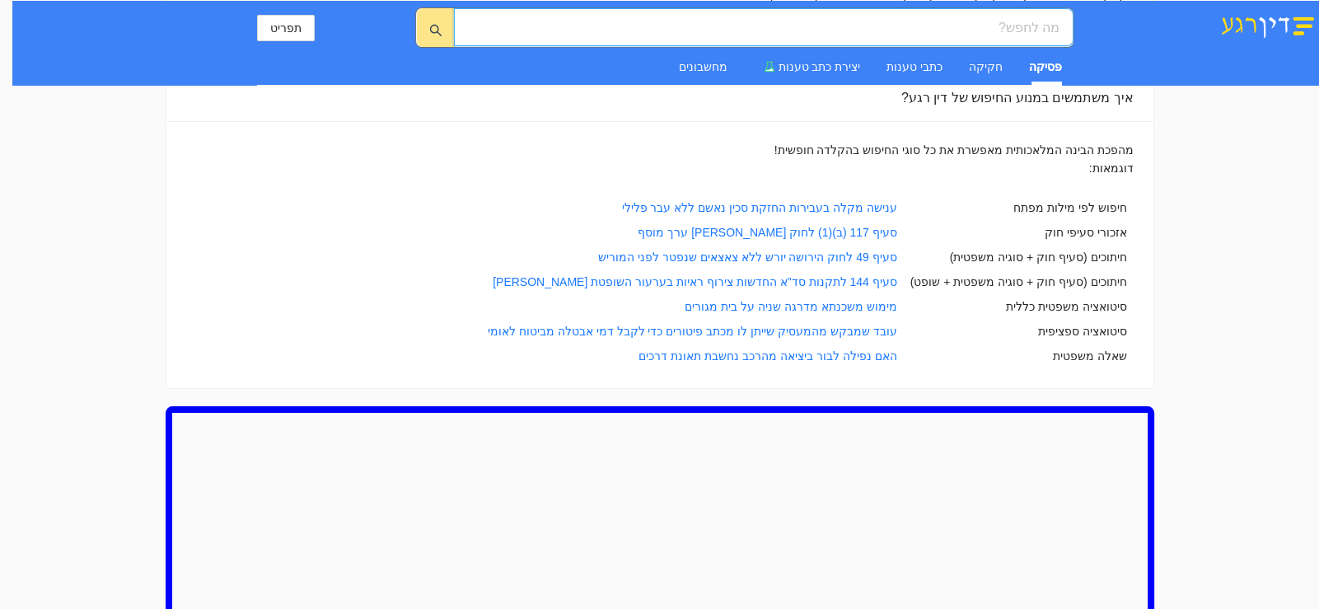
scroll to position [134, 0]
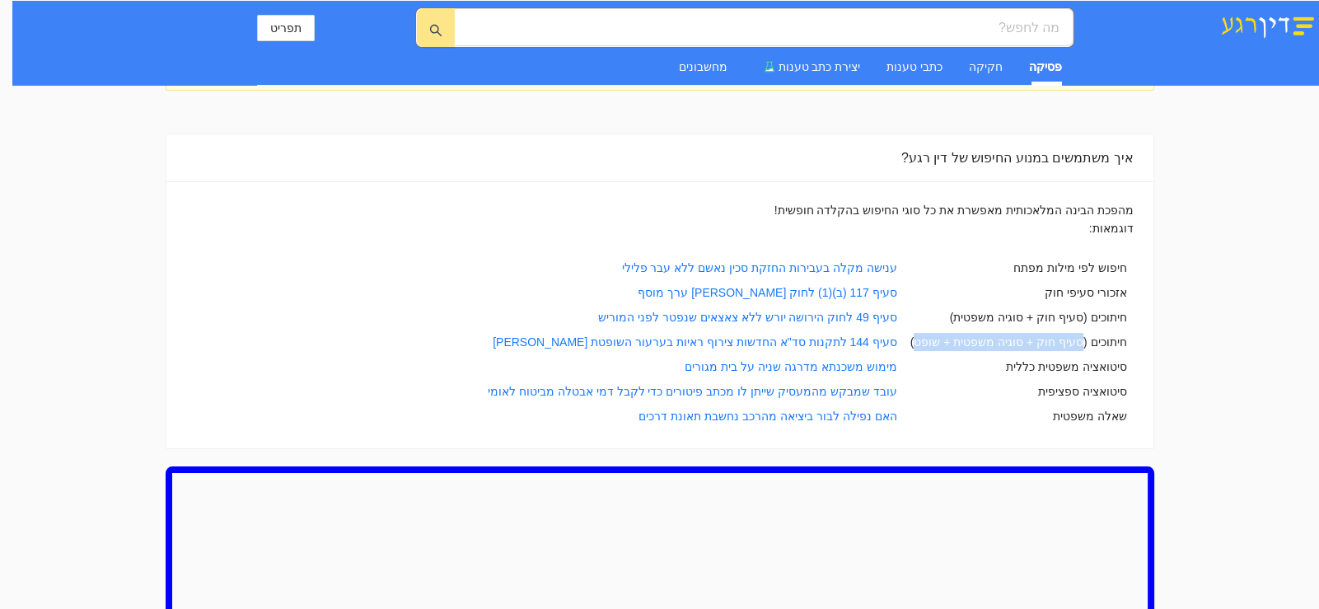
drag, startPoint x: 1089, startPoint y: 344, endPoint x: 934, endPoint y: 342, distance: 155.8
click at [934, 342] on td "חיתוכים (סעיף חוק + סוגיה משפטית + שופט)" at bounding box center [1019, 342] width 230 height 25
click at [1093, 269] on td "חיפוש לפי מילות מפתח" at bounding box center [1019, 267] width 230 height 25
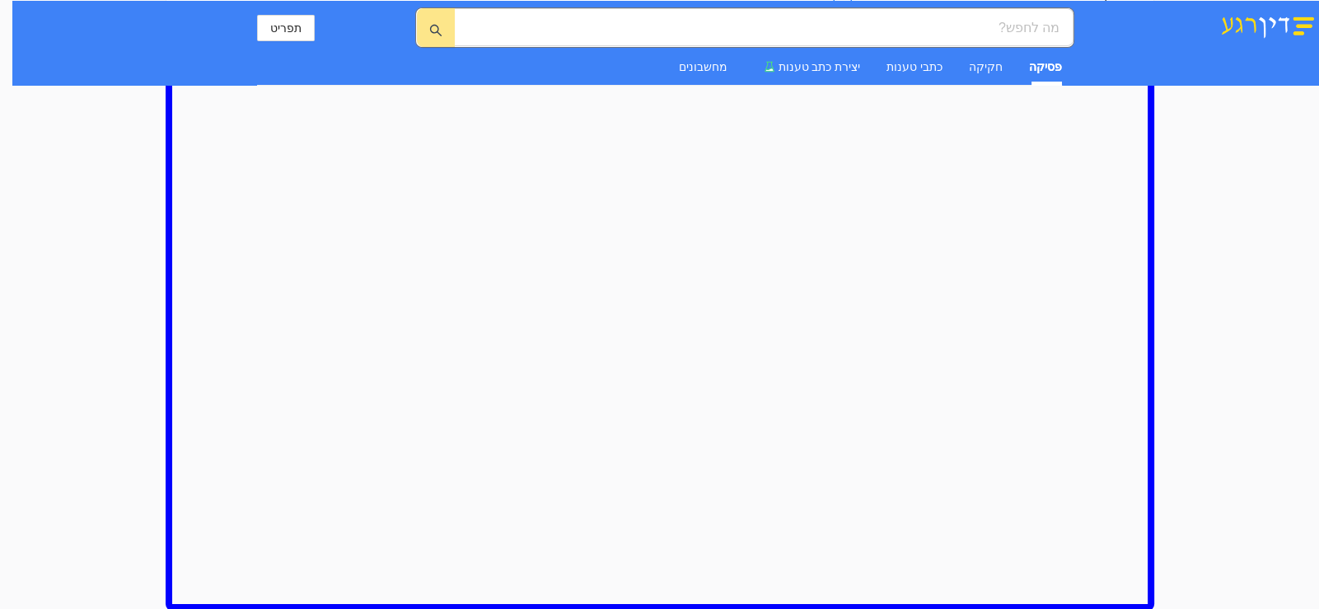
scroll to position [0, 0]
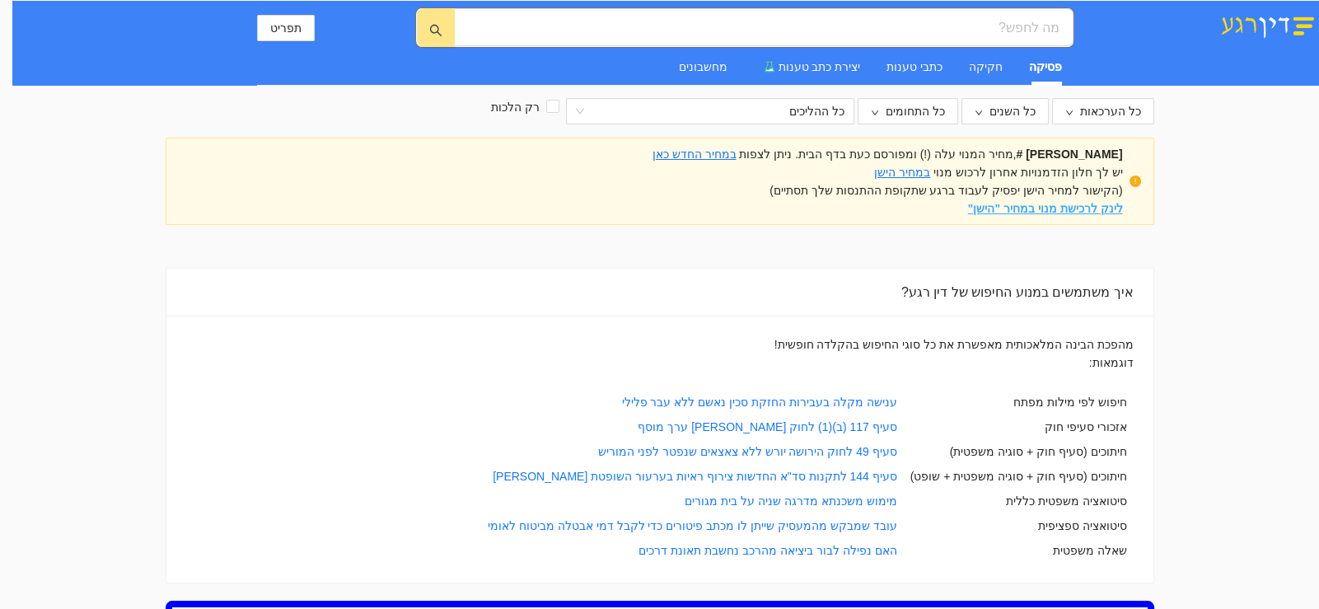
click at [1042, 208] on strong "לינק לרכישת מנוי במחיר "הישן"" at bounding box center [1045, 208] width 155 height 13
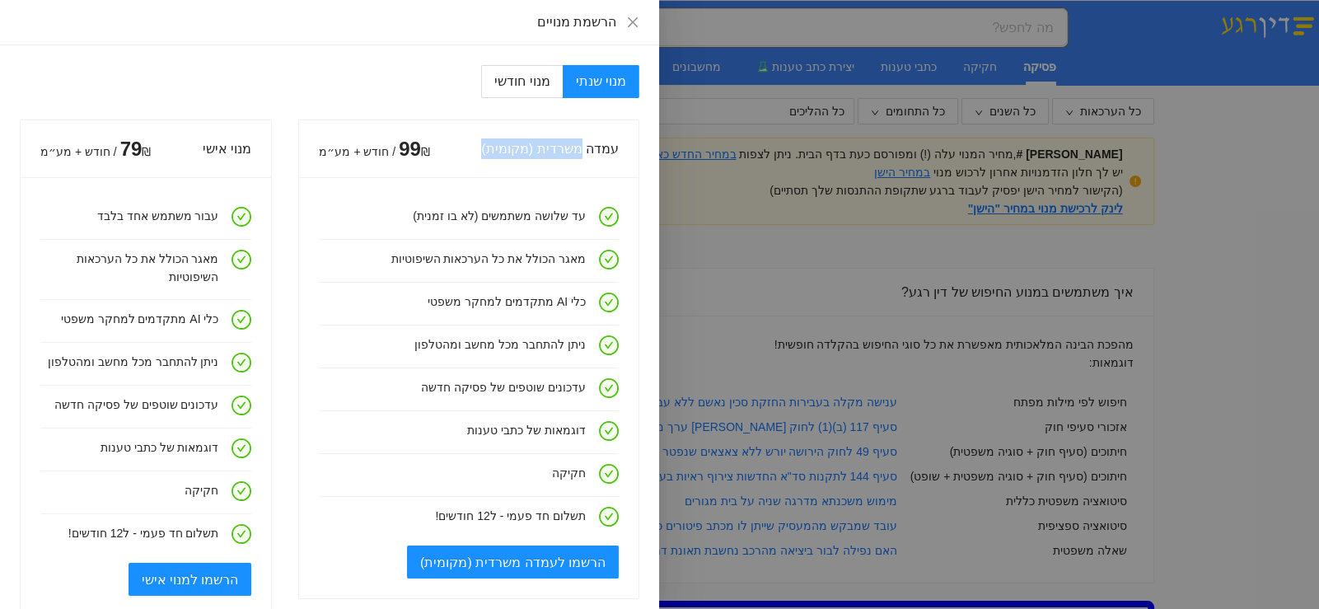
drag, startPoint x: 583, startPoint y: 147, endPoint x: 486, endPoint y: 147, distance: 96.4
click at [486, 147] on div "עמדה משרדית (מקומית)" at bounding box center [524, 148] width 189 height 47
click at [473, 147] on div "עמדה משרדית (מקומית)" at bounding box center [524, 148] width 189 height 47
drag, startPoint x: 232, startPoint y: 216, endPoint x: 116, endPoint y: 218, distance: 116.2
click at [116, 218] on h4 "עבור משתמש אחד בלבד" at bounding box center [129, 216] width 178 height 18
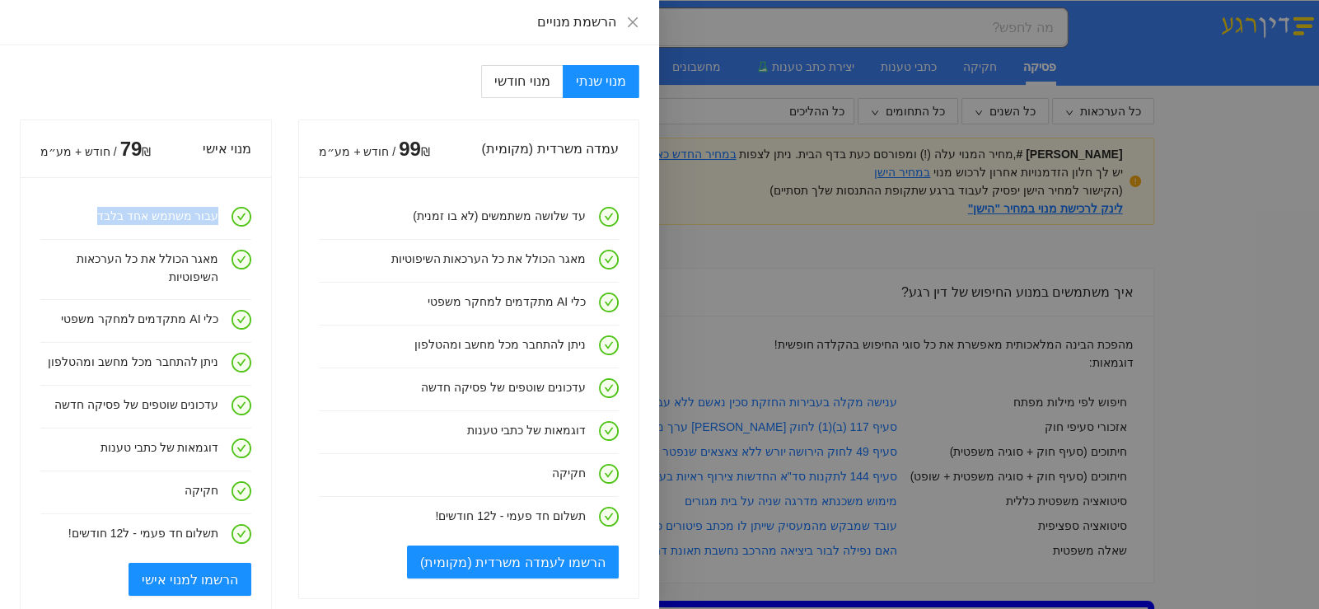
click at [116, 218] on h4 "עבור משתמש אחד בלבד" at bounding box center [129, 216] width 178 height 18
click at [539, 83] on span "מנוי חודשי" at bounding box center [521, 81] width 55 height 14
click at [561, 83] on input "מנוי חודשי" at bounding box center [562, 83] width 2 height 2
radio input "true"
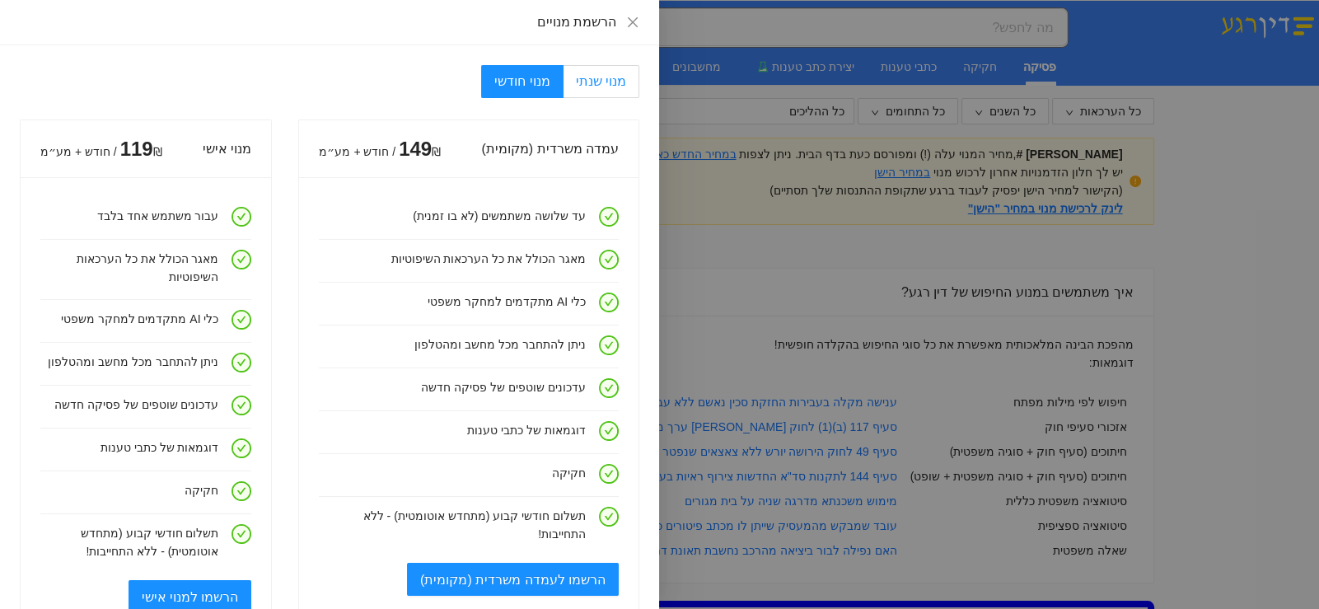
click at [602, 82] on span "מנוי שנתי" at bounding box center [601, 81] width 50 height 14
click at [637, 82] on input "מנוי שנתי" at bounding box center [638, 83] width 2 height 2
radio input "true"
radio input "false"
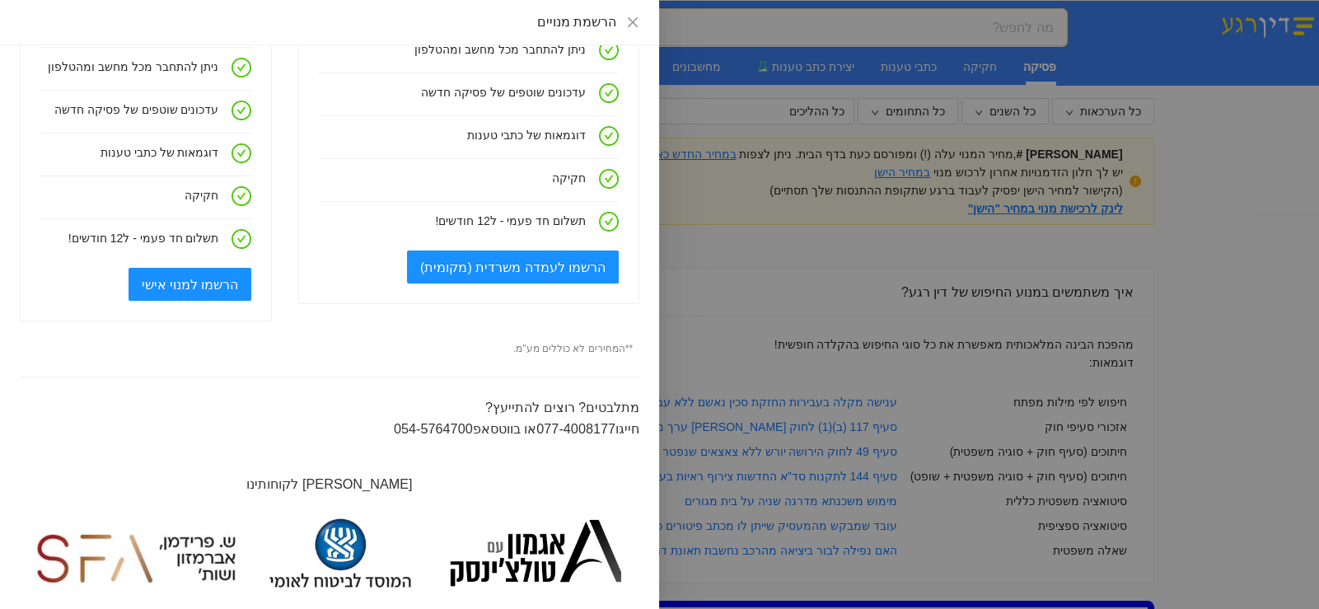
scroll to position [330, 0]
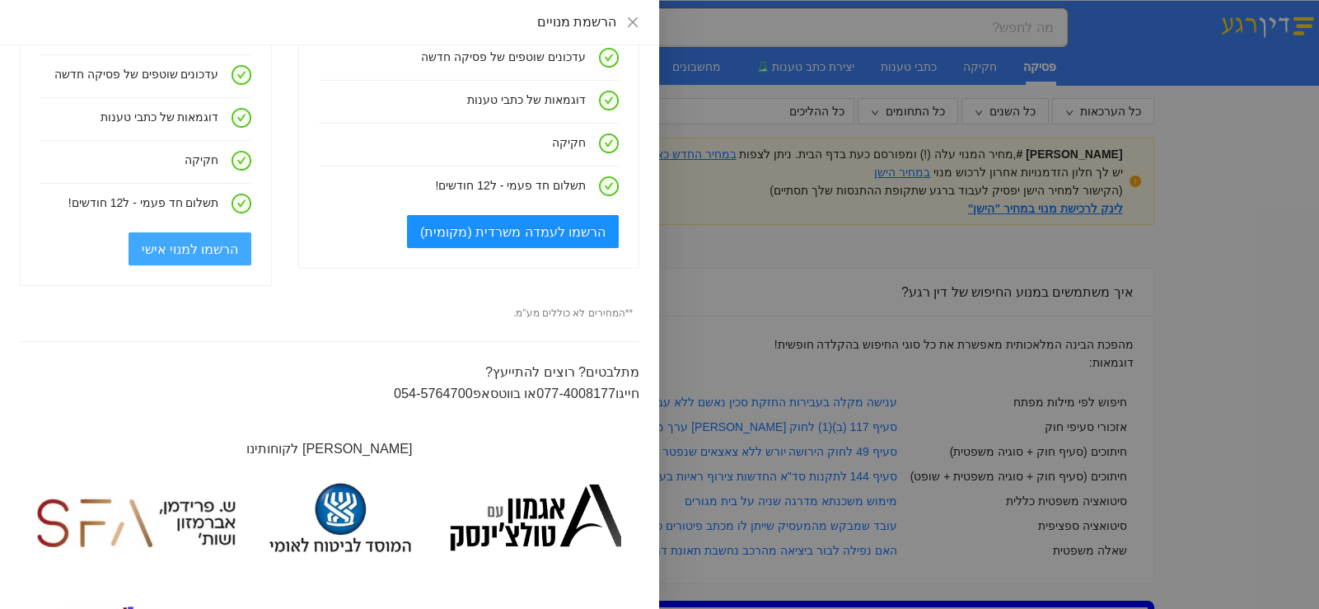
click at [216, 252] on span "הרשמו למנוי אישי" at bounding box center [190, 249] width 97 height 21
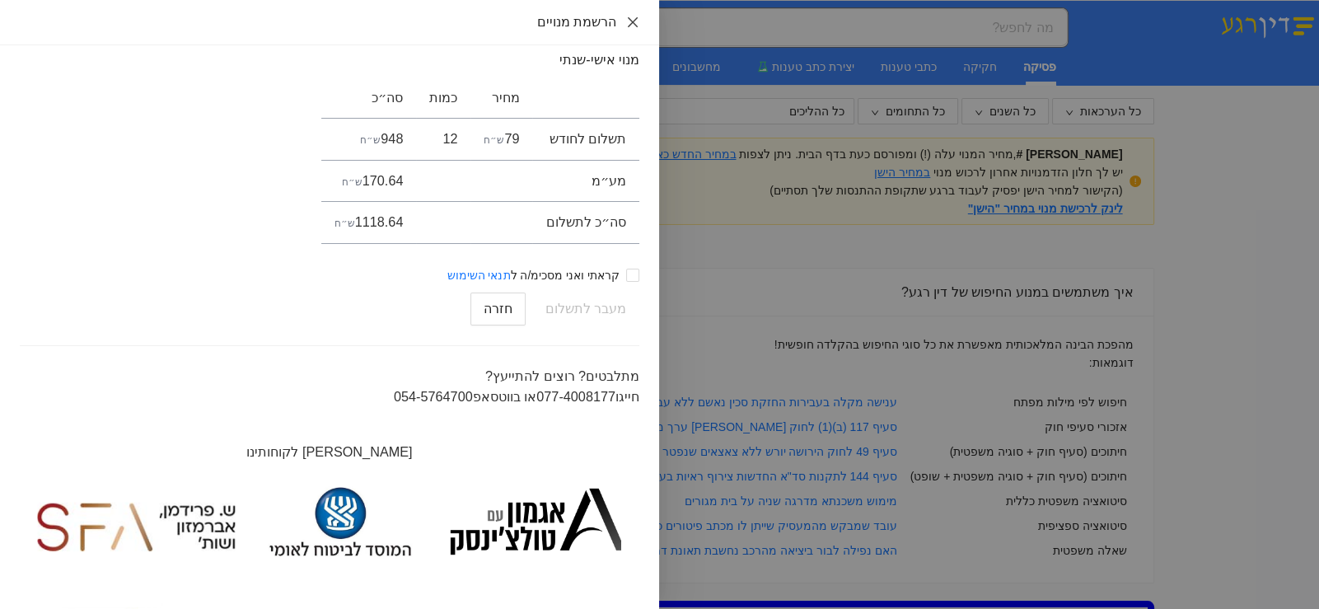
click at [634, 20] on icon "close" at bounding box center [632, 22] width 13 height 13
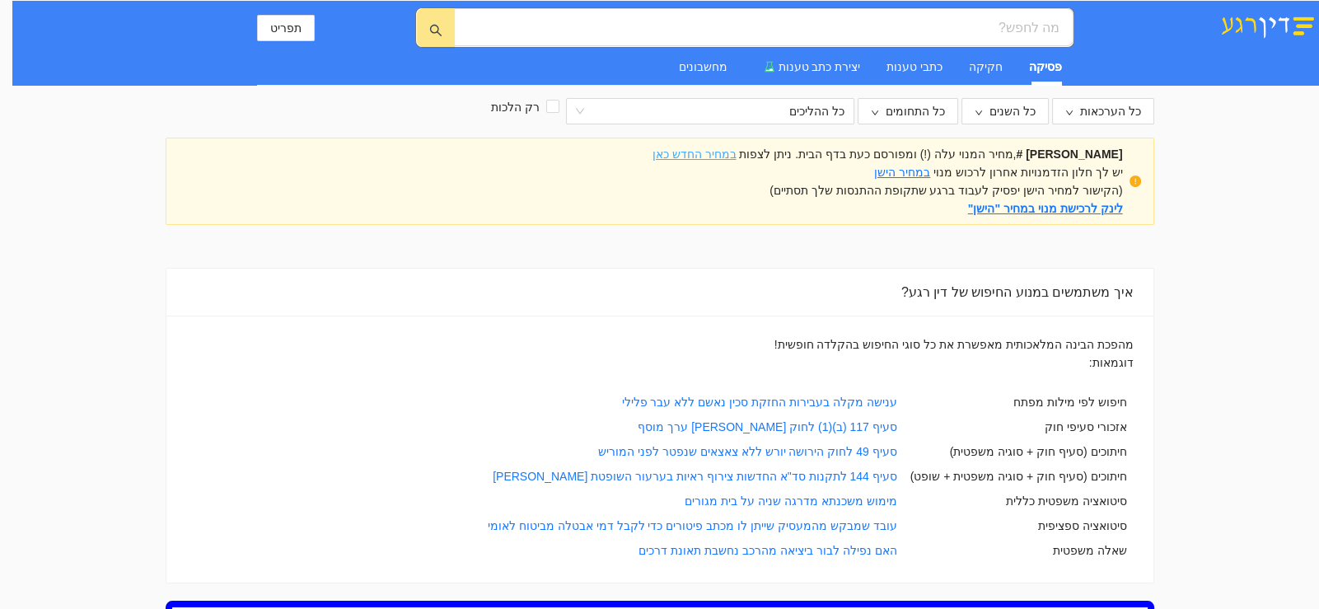
click at [737, 152] on link "במחיר החדש כאן" at bounding box center [695, 153] width 84 height 13
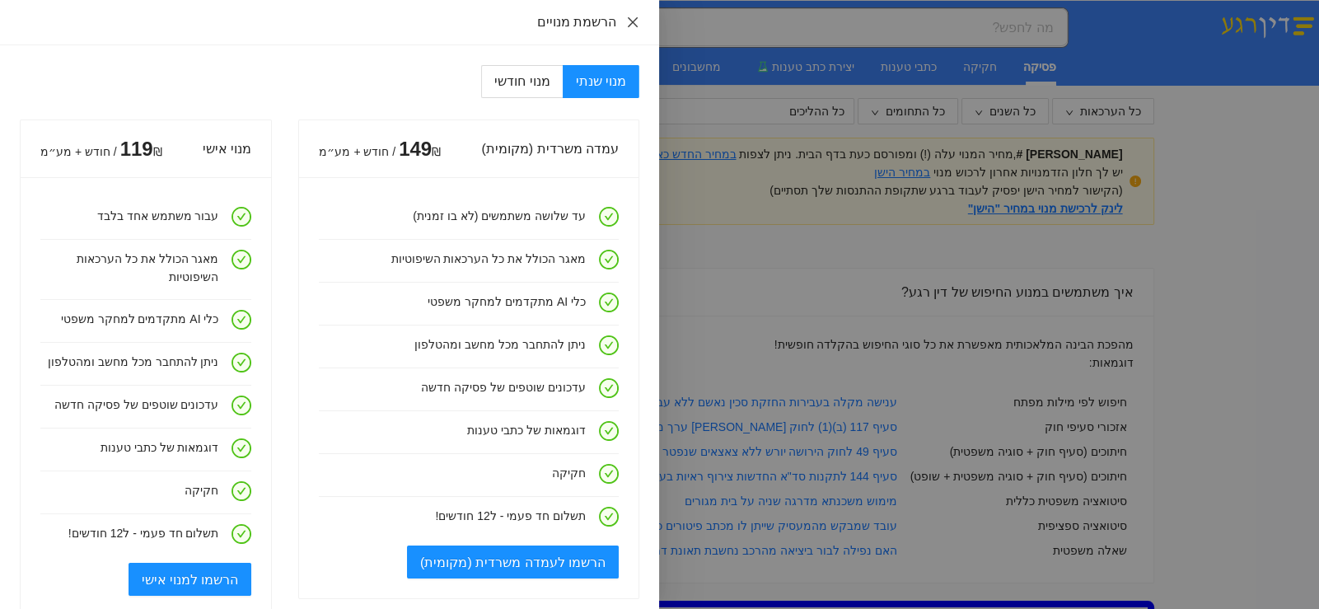
click at [628, 20] on icon "close" at bounding box center [632, 22] width 13 height 13
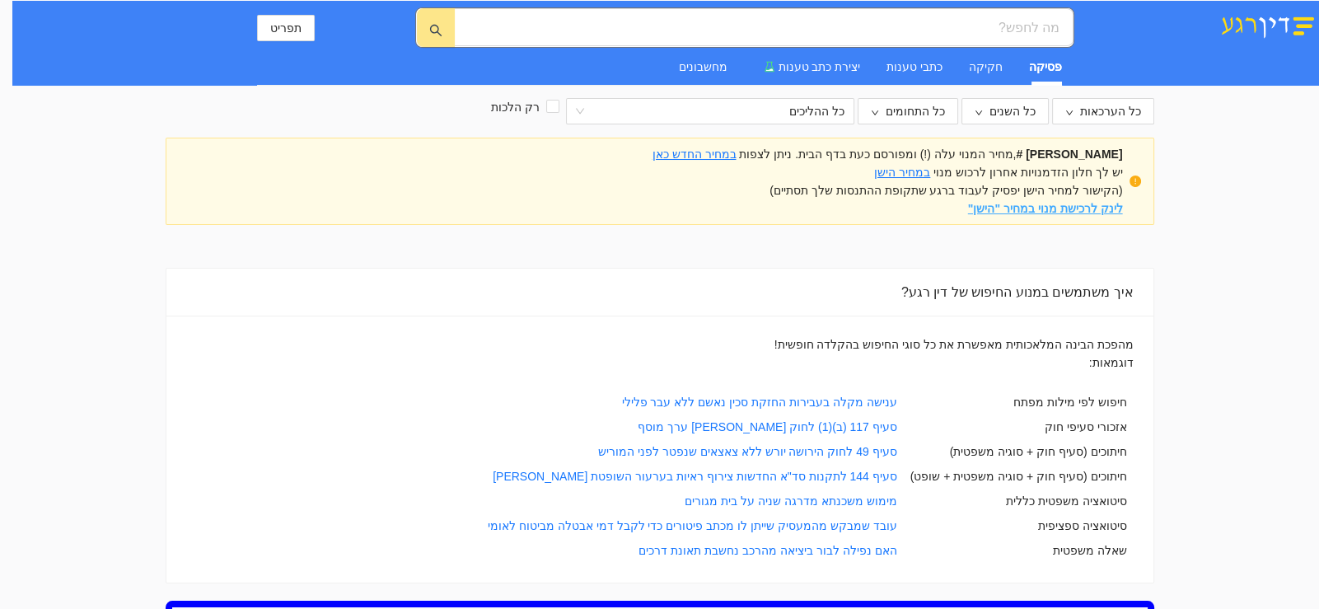
click at [1005, 204] on strong "לינק לרכישת מנוי במחיר "הישן"" at bounding box center [1045, 208] width 155 height 13
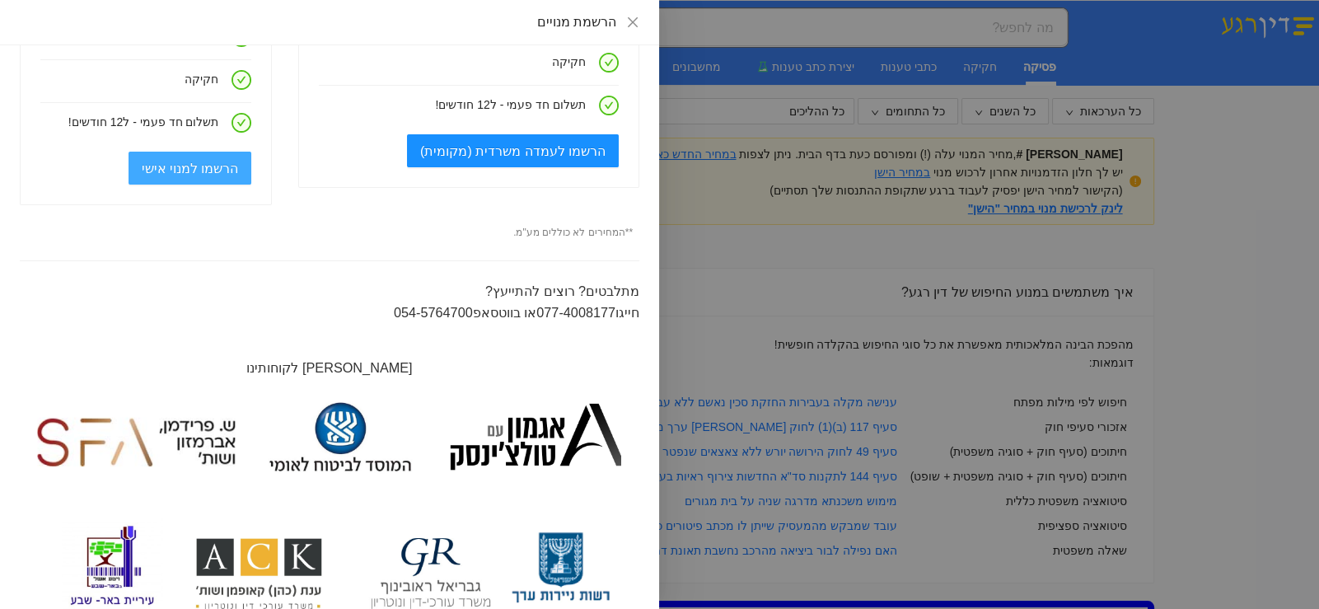
click at [208, 172] on span "הרשמו למנוי אישי" at bounding box center [190, 168] width 97 height 21
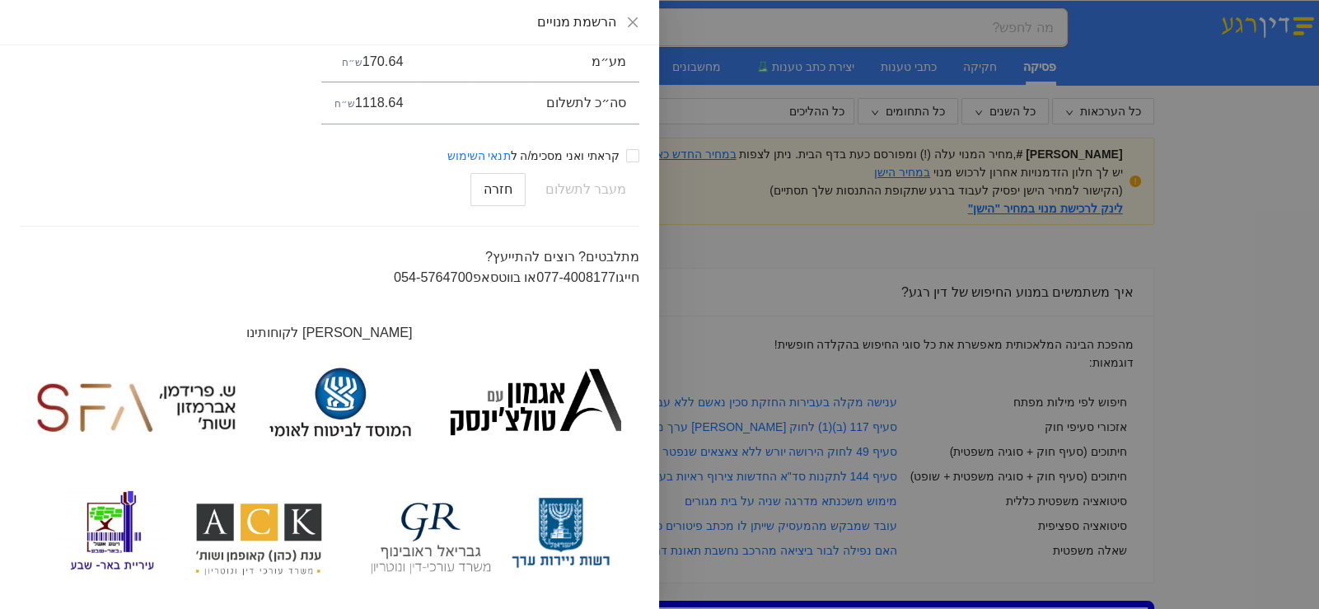
scroll to position [164, 0]
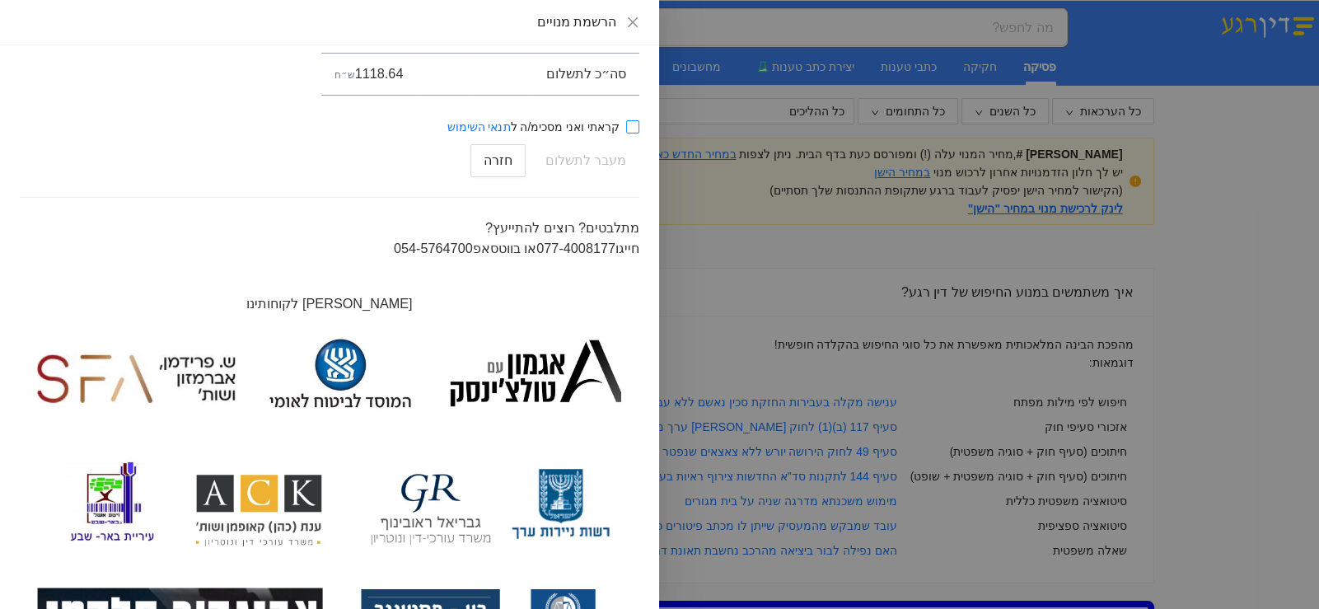
click at [630, 121] on input "קראתי ואני מסכימ/ה ל תנאי השימוש" at bounding box center [632, 126] width 13 height 13
checkbox input "true"
click at [579, 157] on span "מעבר לתשלום" at bounding box center [585, 160] width 81 height 31
click at [583, 157] on span "מעבר לתשלום" at bounding box center [585, 160] width 81 height 31
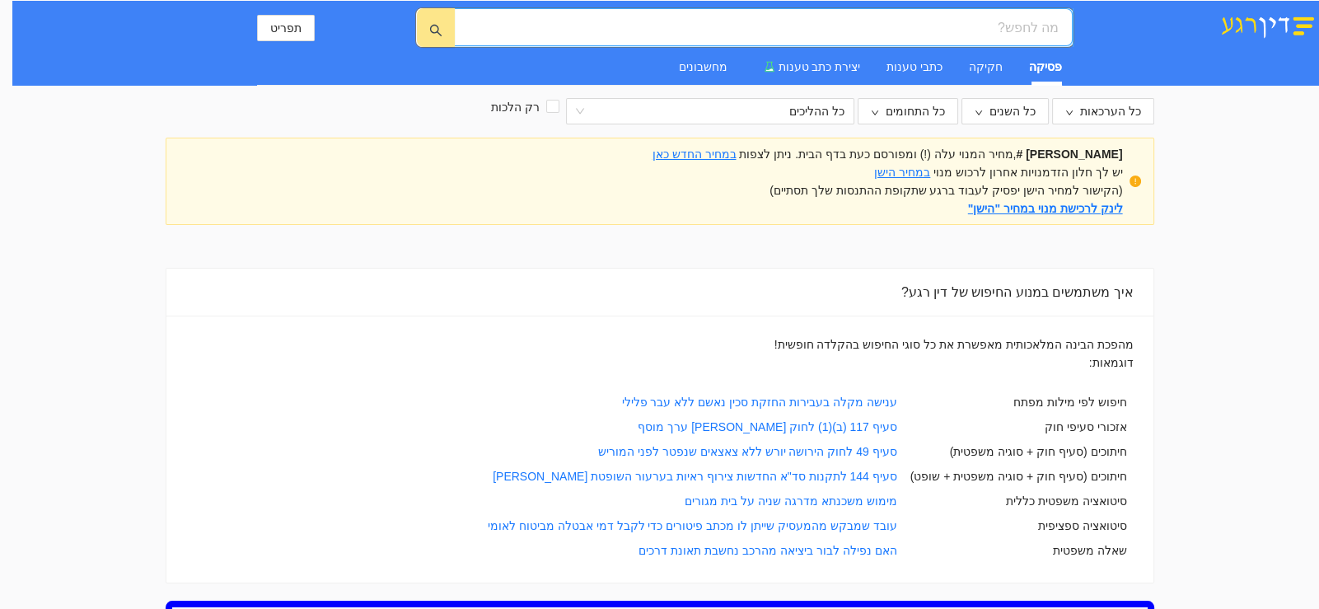
click at [1020, 23] on input "search" at bounding box center [770, 27] width 578 height 21
click at [1226, 283] on div "תפריט פסיקה חקיקה כתבי טענות יצירת כתב טענות מחשבונים כל הערכאות כל השנים כל הת…" at bounding box center [659, 578] width 1319 height 1157
click at [1014, 21] on input "search" at bounding box center [770, 27] width 578 height 21
